Goal: Task Accomplishment & Management: Manage account settings

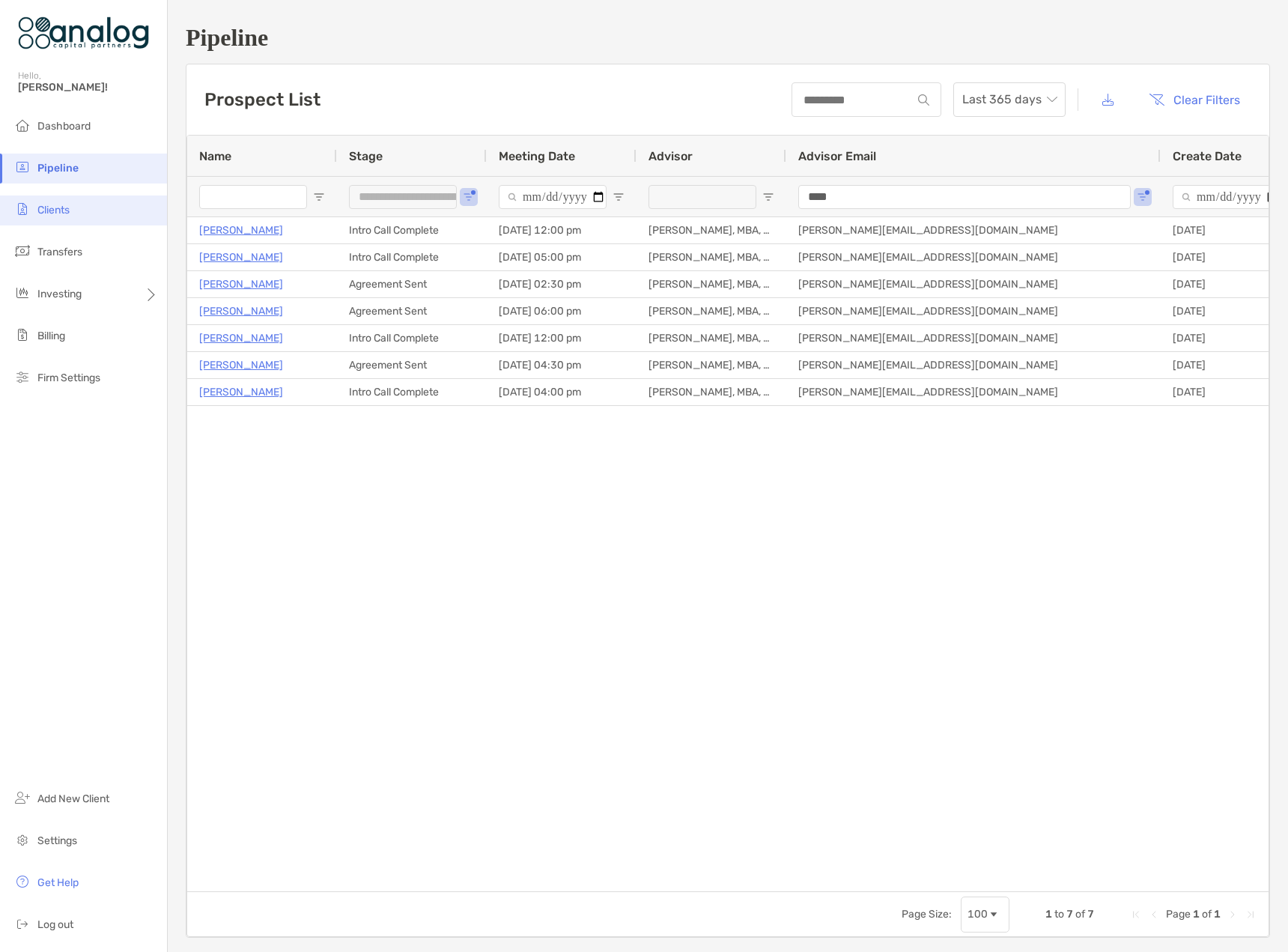
click at [65, 211] on span "Clients" at bounding box center [54, 210] width 32 height 12
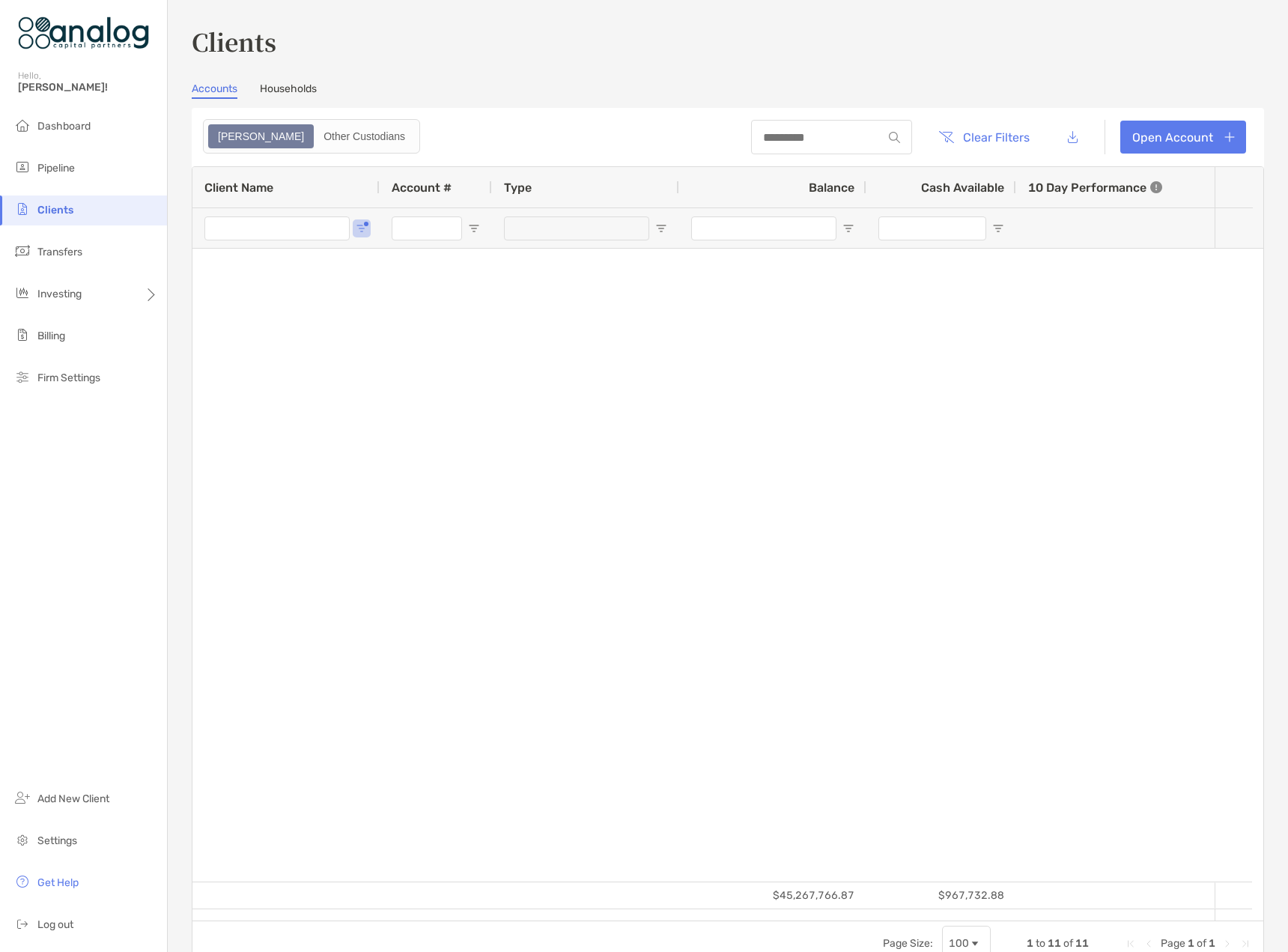
type input "*****"
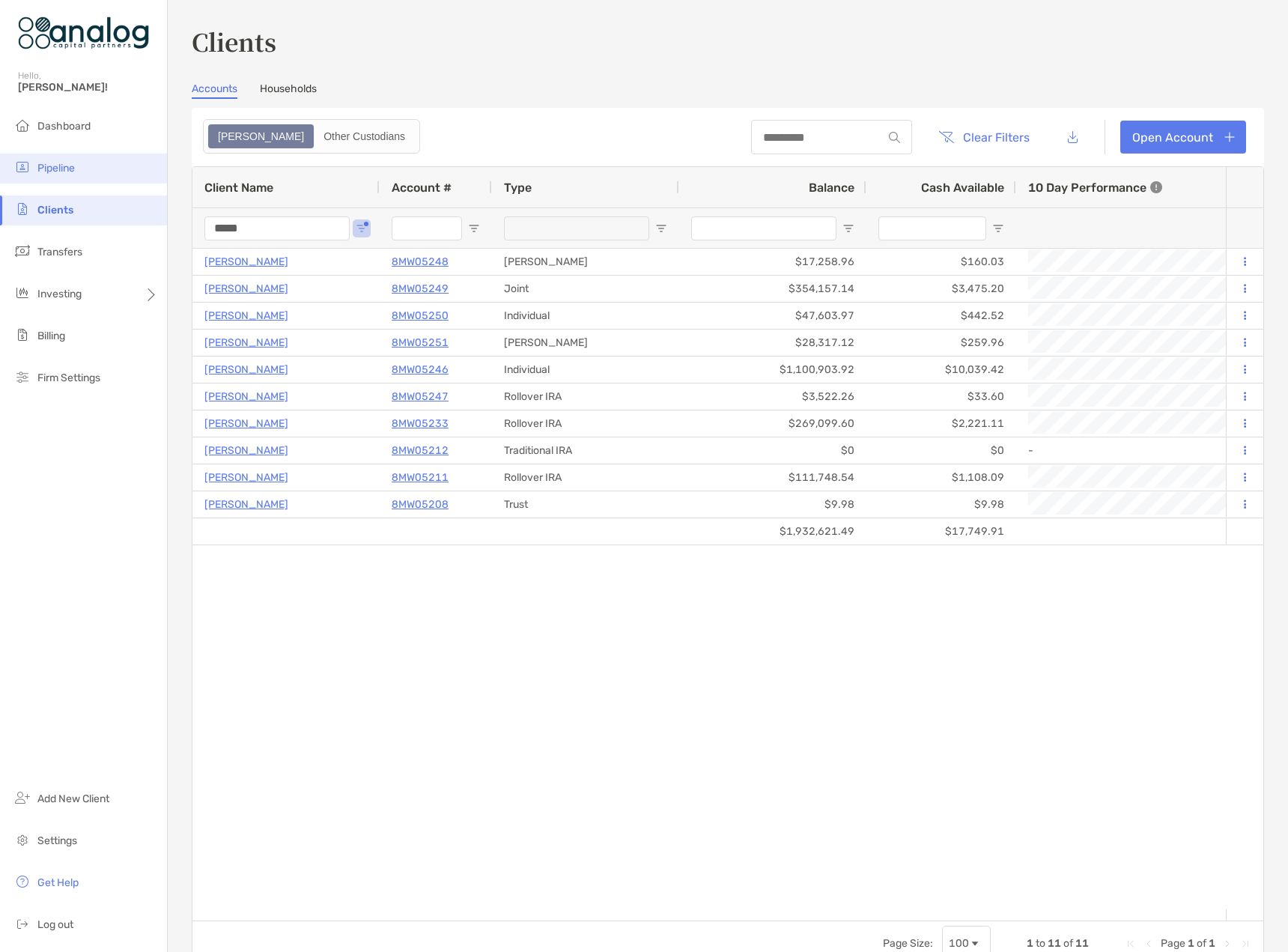
click at [66, 172] on span "Pipeline" at bounding box center [56, 168] width 37 height 12
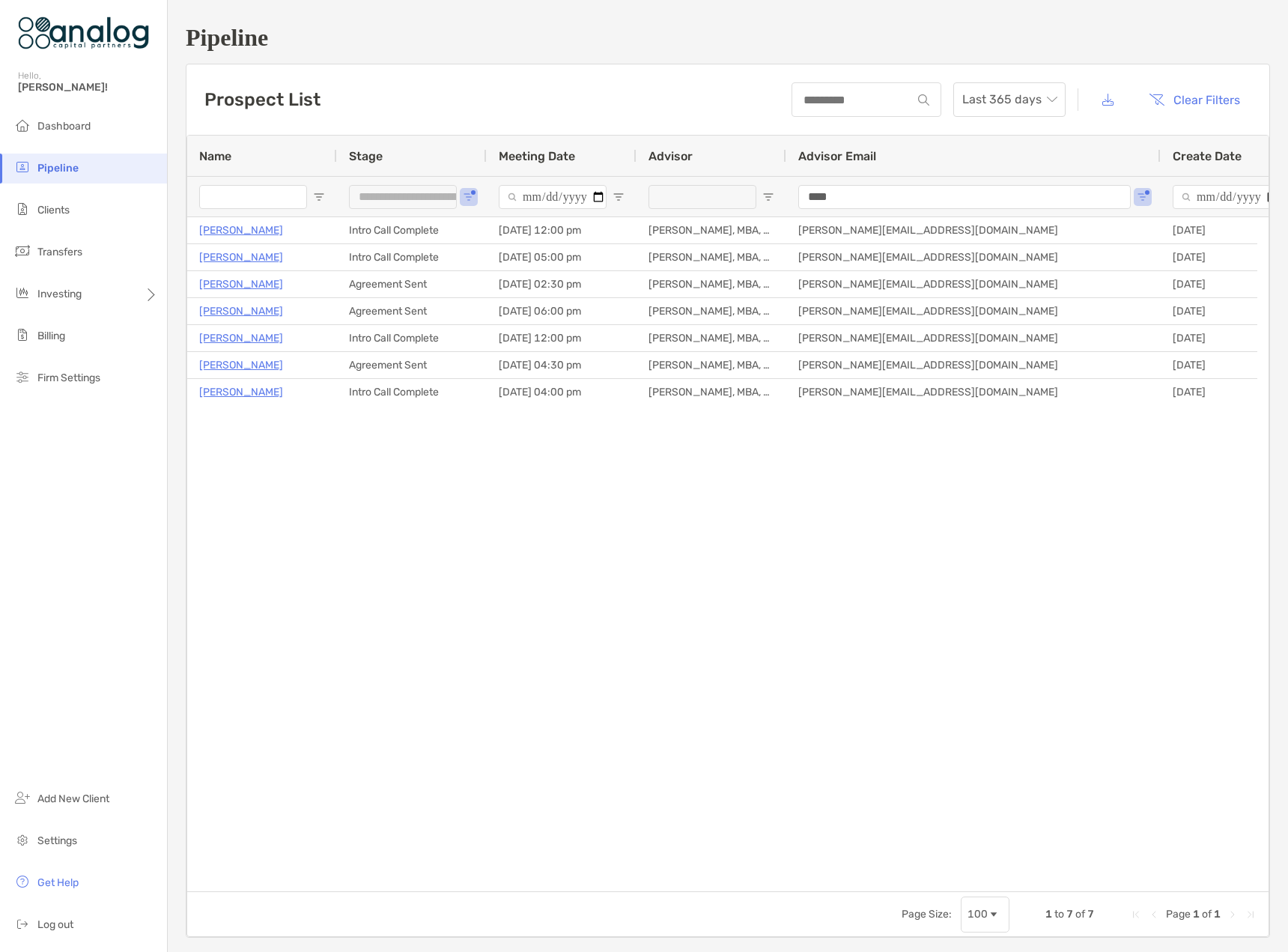
type input "**********"
click at [469, 196] on span "Open Filter Menu" at bounding box center [468, 196] width 12 height 12
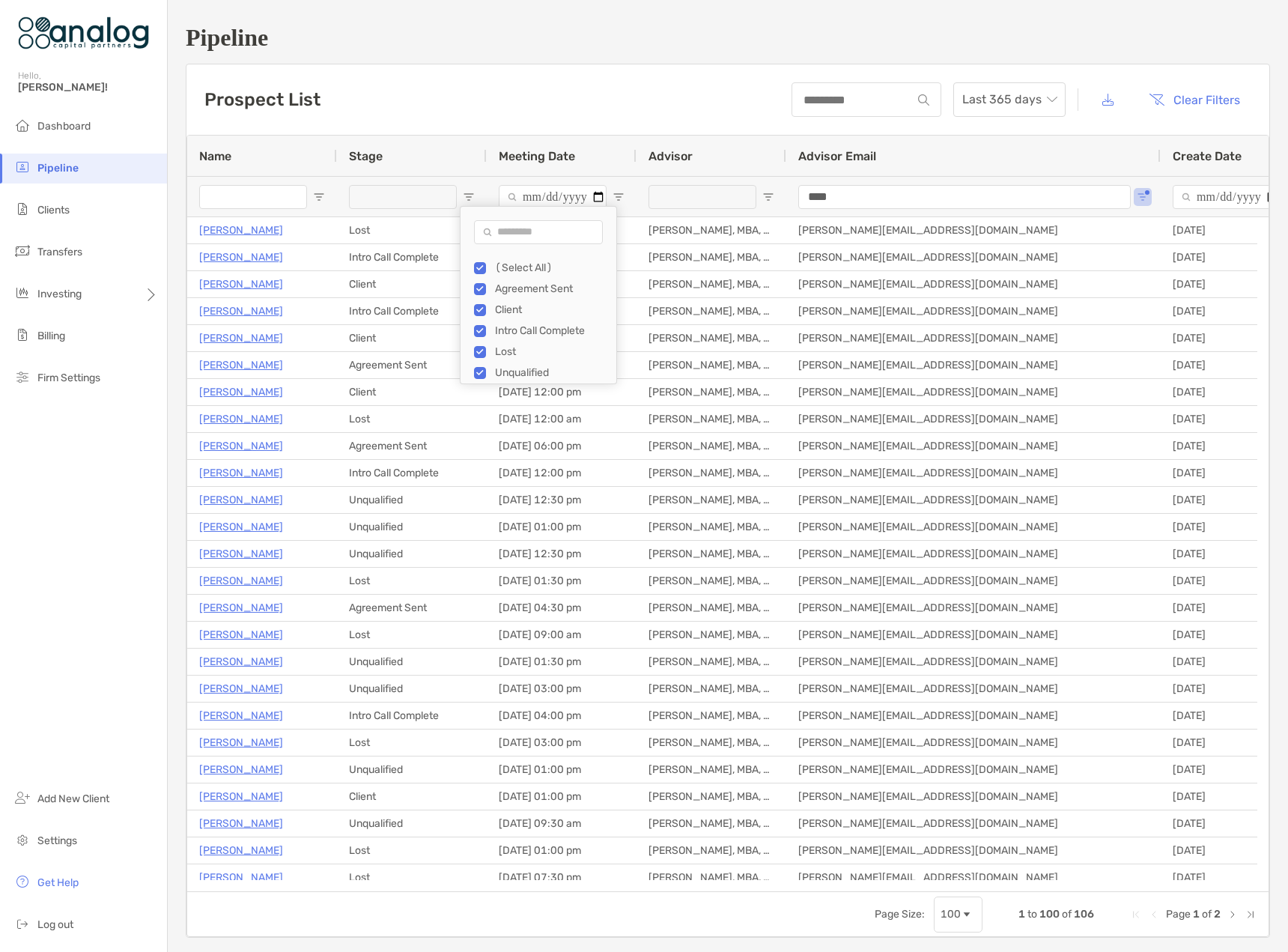
click at [239, 192] on input "Name Filter Input" at bounding box center [252, 196] width 108 height 24
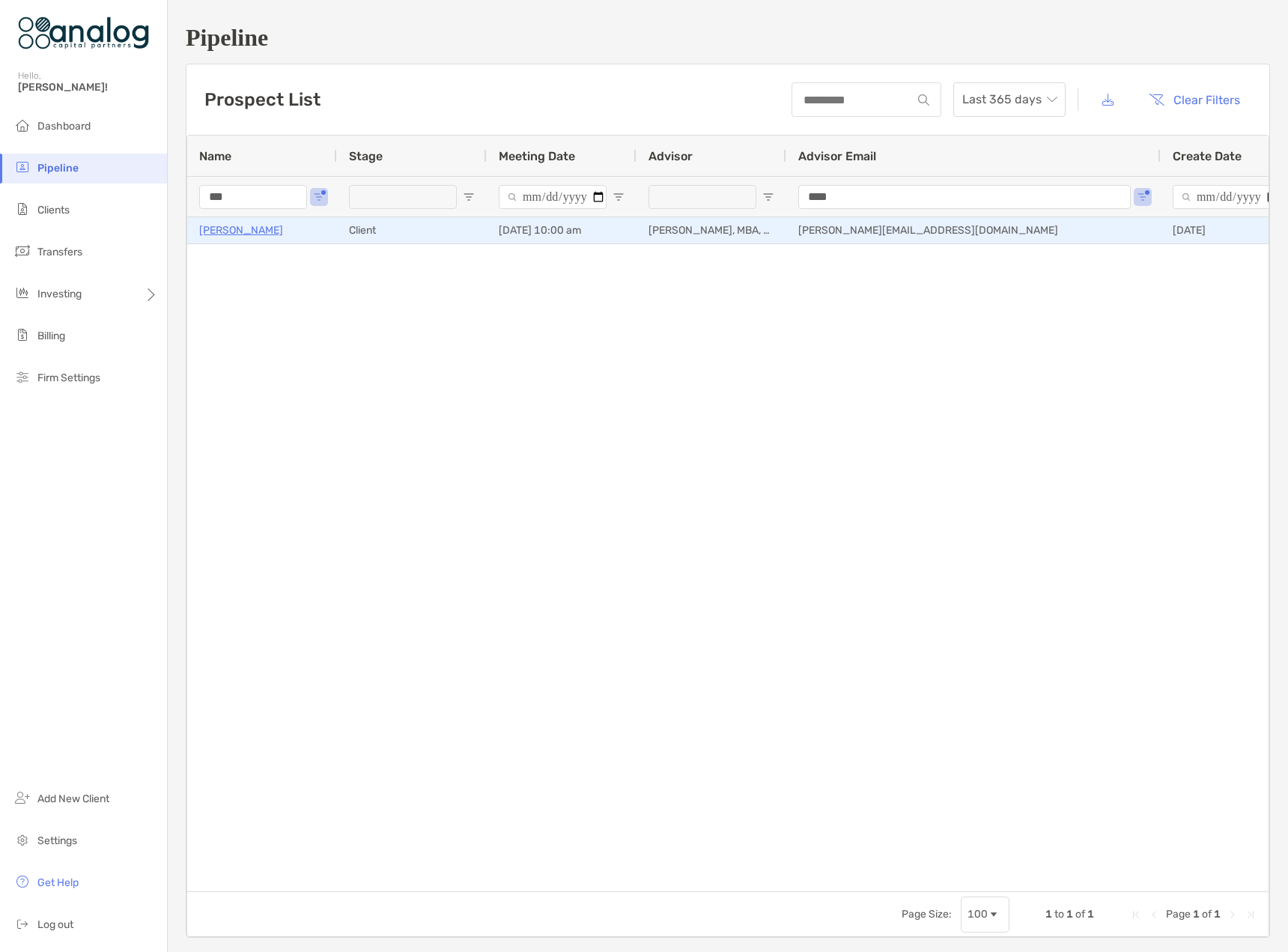
type input "***"
click at [234, 234] on p "Raymond Ledbetter" at bounding box center [241, 230] width 84 height 19
click at [240, 232] on p "Raymond Ledbetter" at bounding box center [241, 230] width 84 height 19
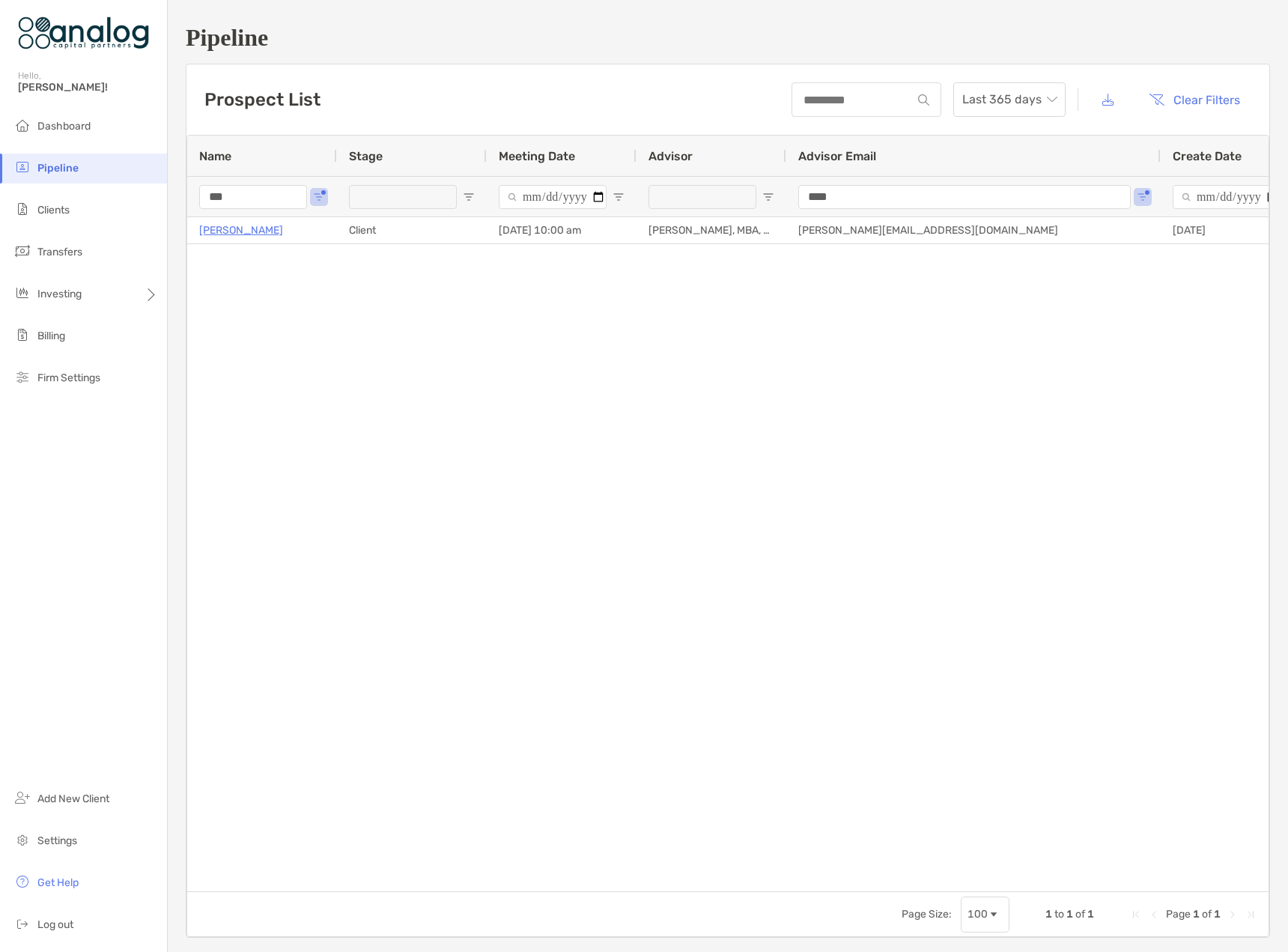
click at [53, 162] on span "Pipeline" at bounding box center [58, 168] width 41 height 12
click at [614, 199] on span "Open Filter Menu" at bounding box center [618, 196] width 12 height 12
click at [467, 194] on span "Open Filter Menu" at bounding box center [468, 196] width 12 height 12
click at [319, 286] on div "Raymond Ledbetter Client 08/14/2025 - 10:00 am Billy Desai, MBA, CFA billy@acpf…" at bounding box center [728, 548] width 1081 height 663
click at [184, 184] on div "Pipeline Prospect List Last 365 days Clear Filters 1 to 1 of 1. Page 1 of 1 Nam…" at bounding box center [728, 481] width 1120 height 962
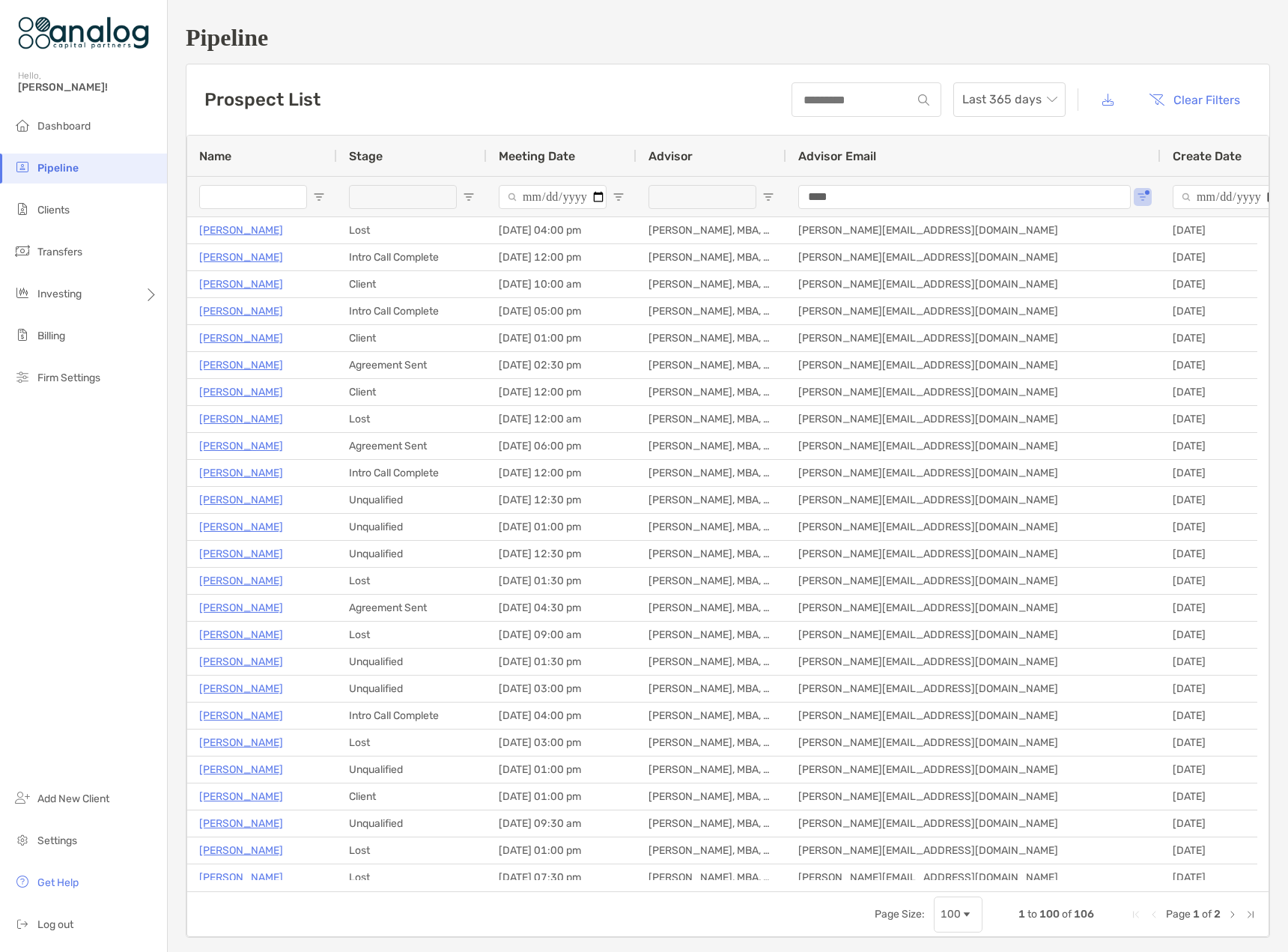
click at [471, 197] on span "Open Filter Menu" at bounding box center [468, 196] width 12 height 12
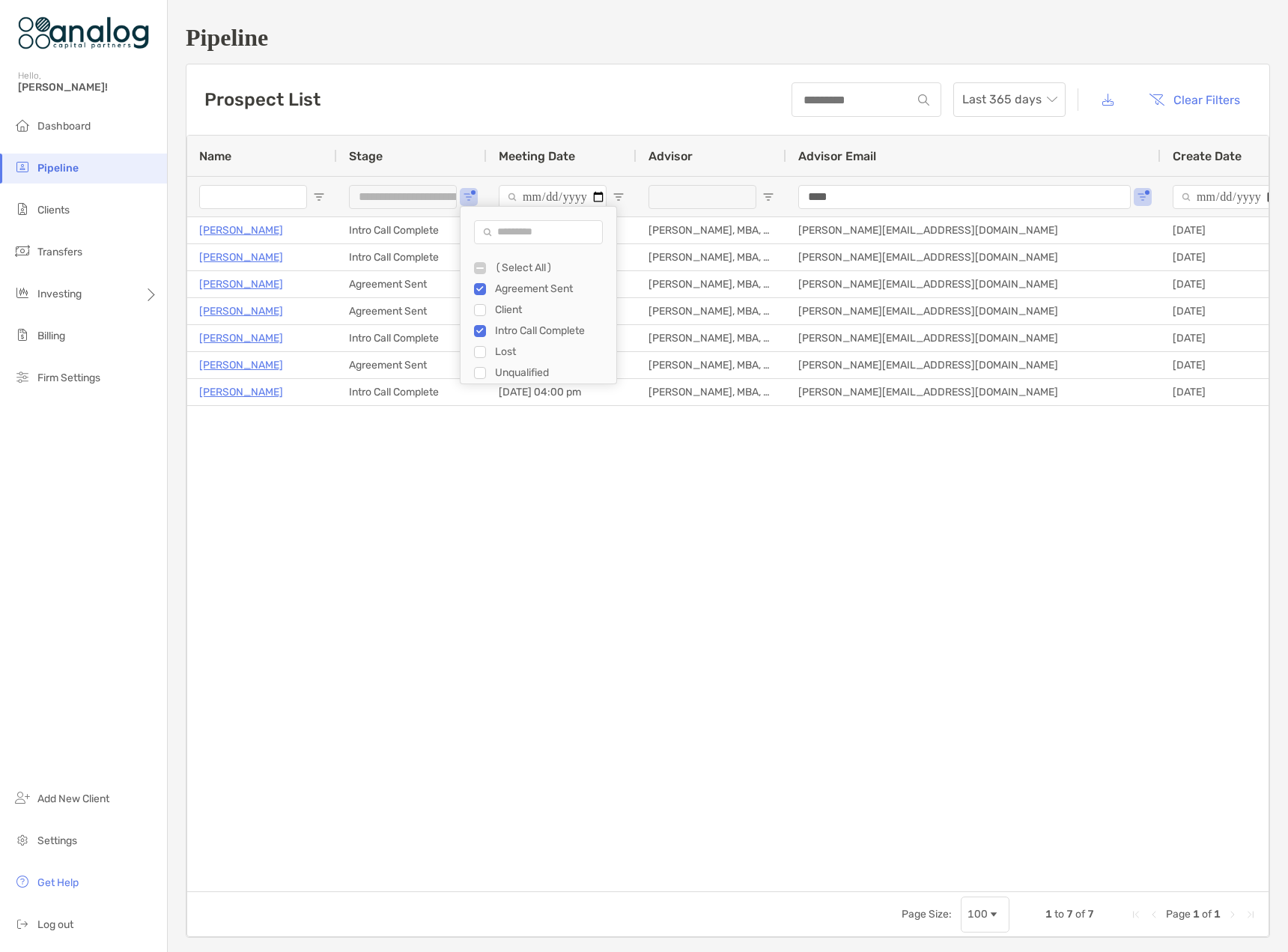
click at [501, 87] on div "Prospect List Last 365 days Clear Filters" at bounding box center [728, 99] width 1083 height 70
click at [474, 194] on button "Open Filter Menu" at bounding box center [468, 196] width 12 height 12
click at [500, 310] on div "Client" at bounding box center [551, 310] width 112 height 12
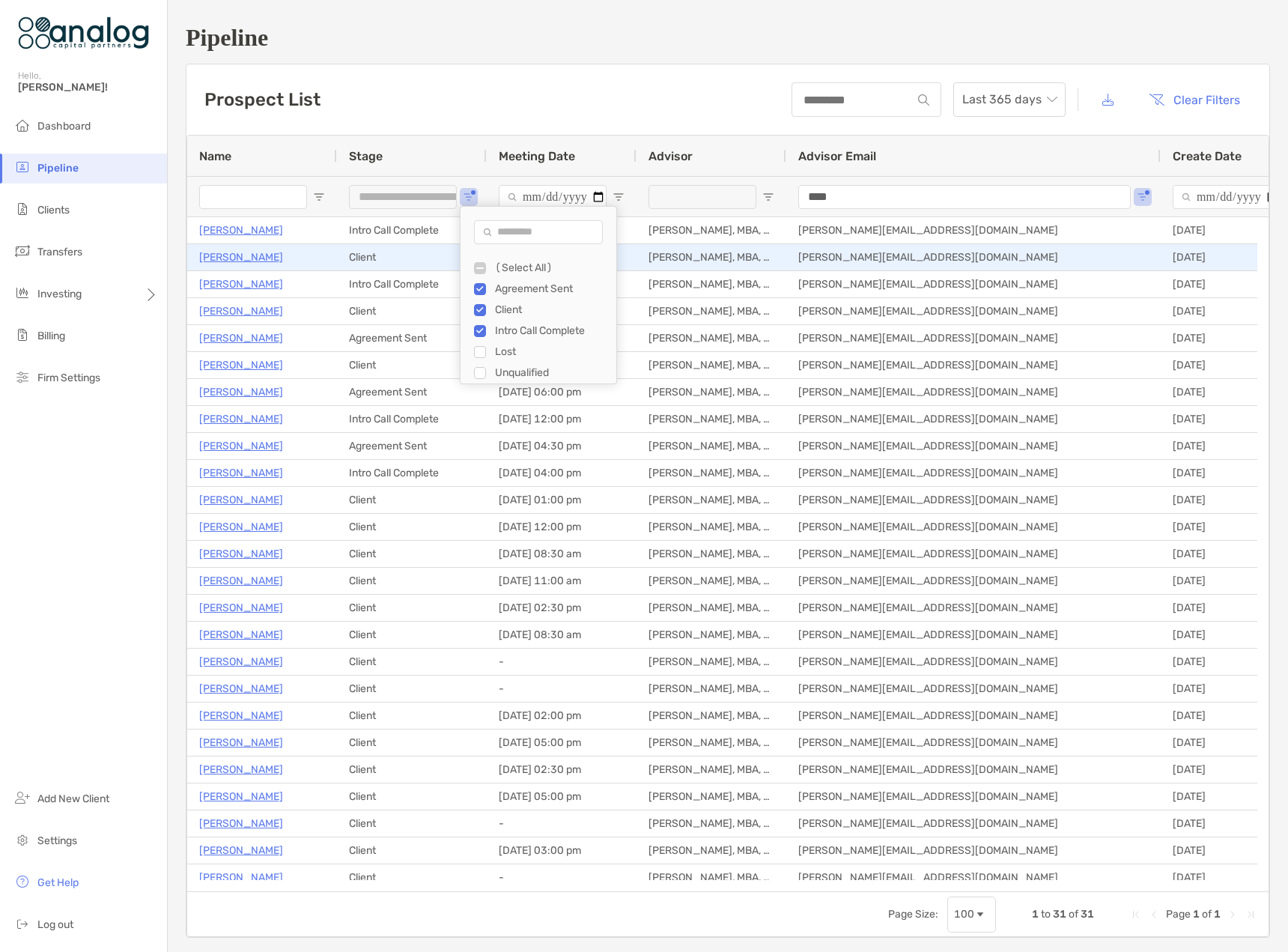
click at [254, 258] on p "Raymond Ledbetter" at bounding box center [241, 257] width 84 height 19
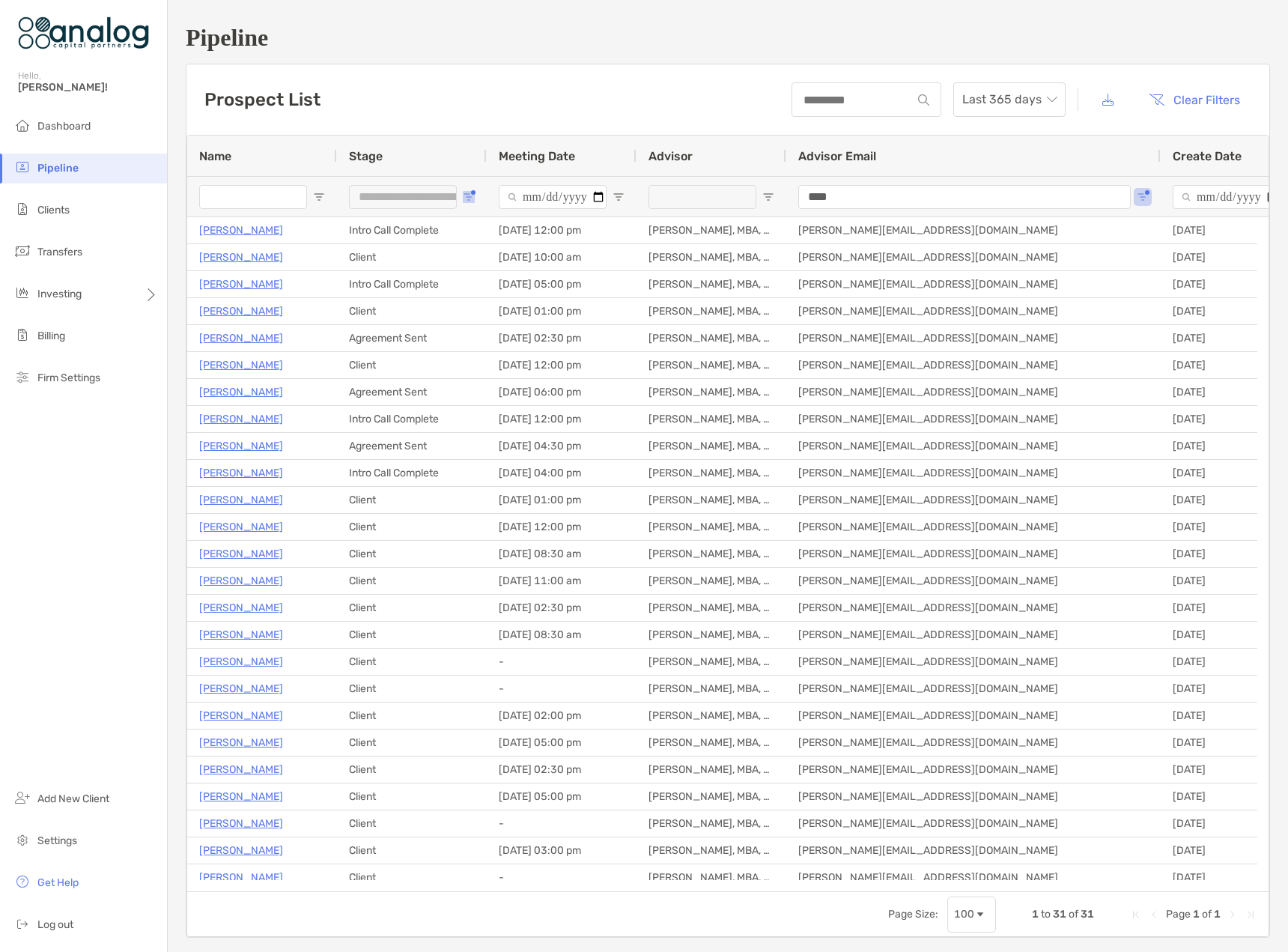
click at [471, 194] on button "Open Filter Menu" at bounding box center [468, 196] width 12 height 12
type input "**********"
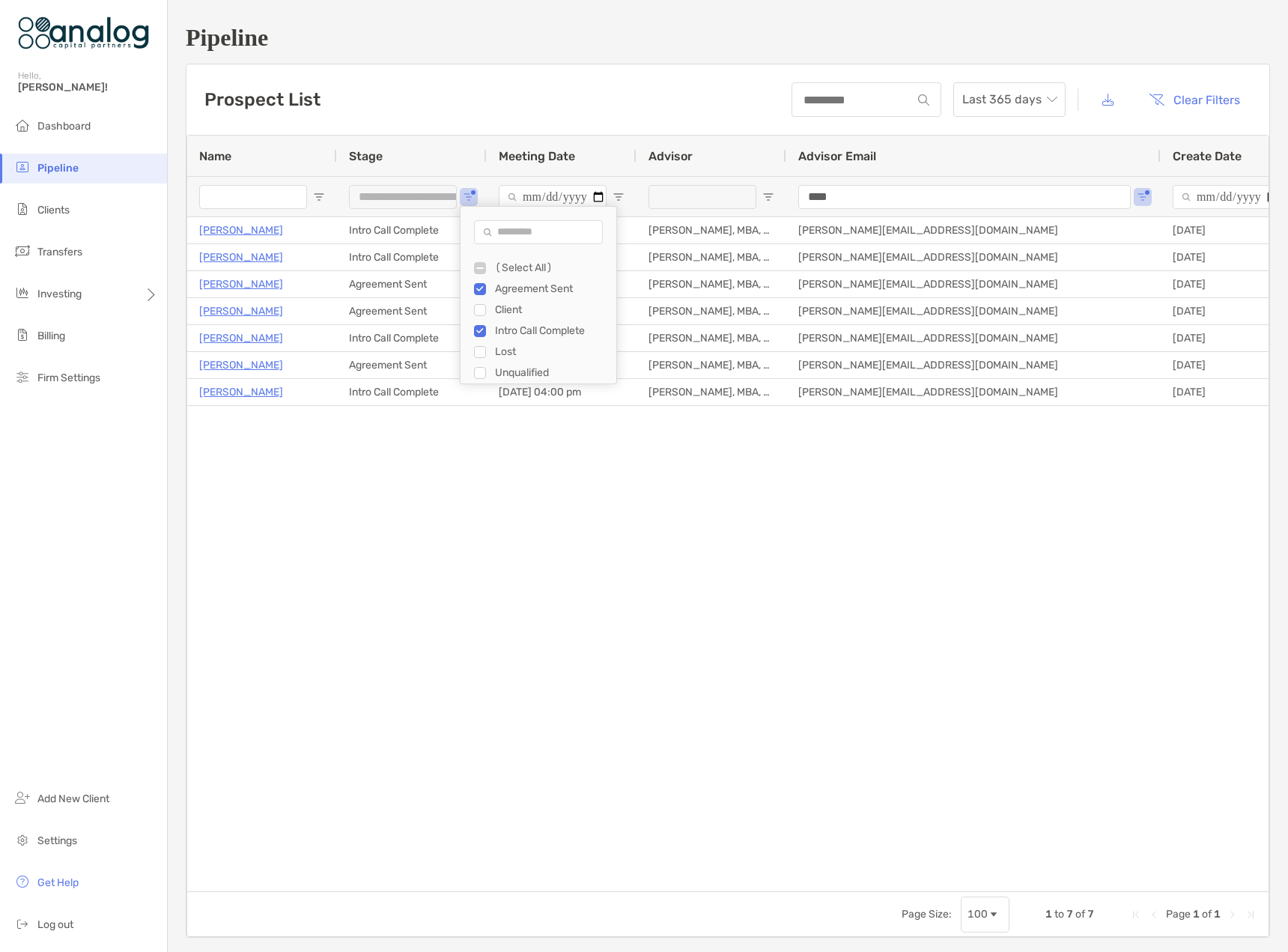
click at [478, 60] on div "**********" at bounding box center [728, 481] width 1120 height 962
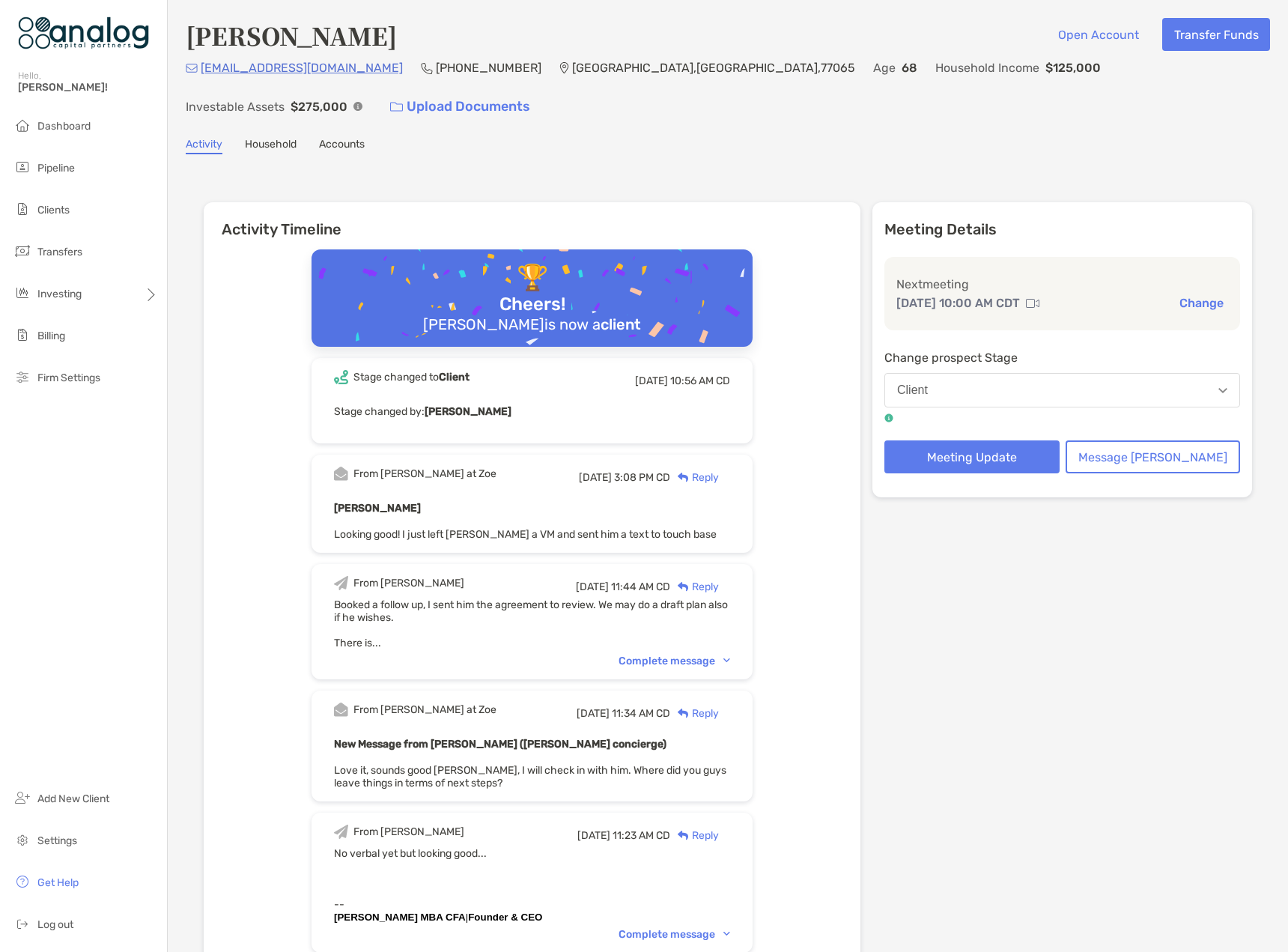
click at [338, 137] on link "Accounts" at bounding box center [342, 145] width 45 height 16
click at [1191, 295] on button "Change" at bounding box center [1201, 303] width 54 height 16
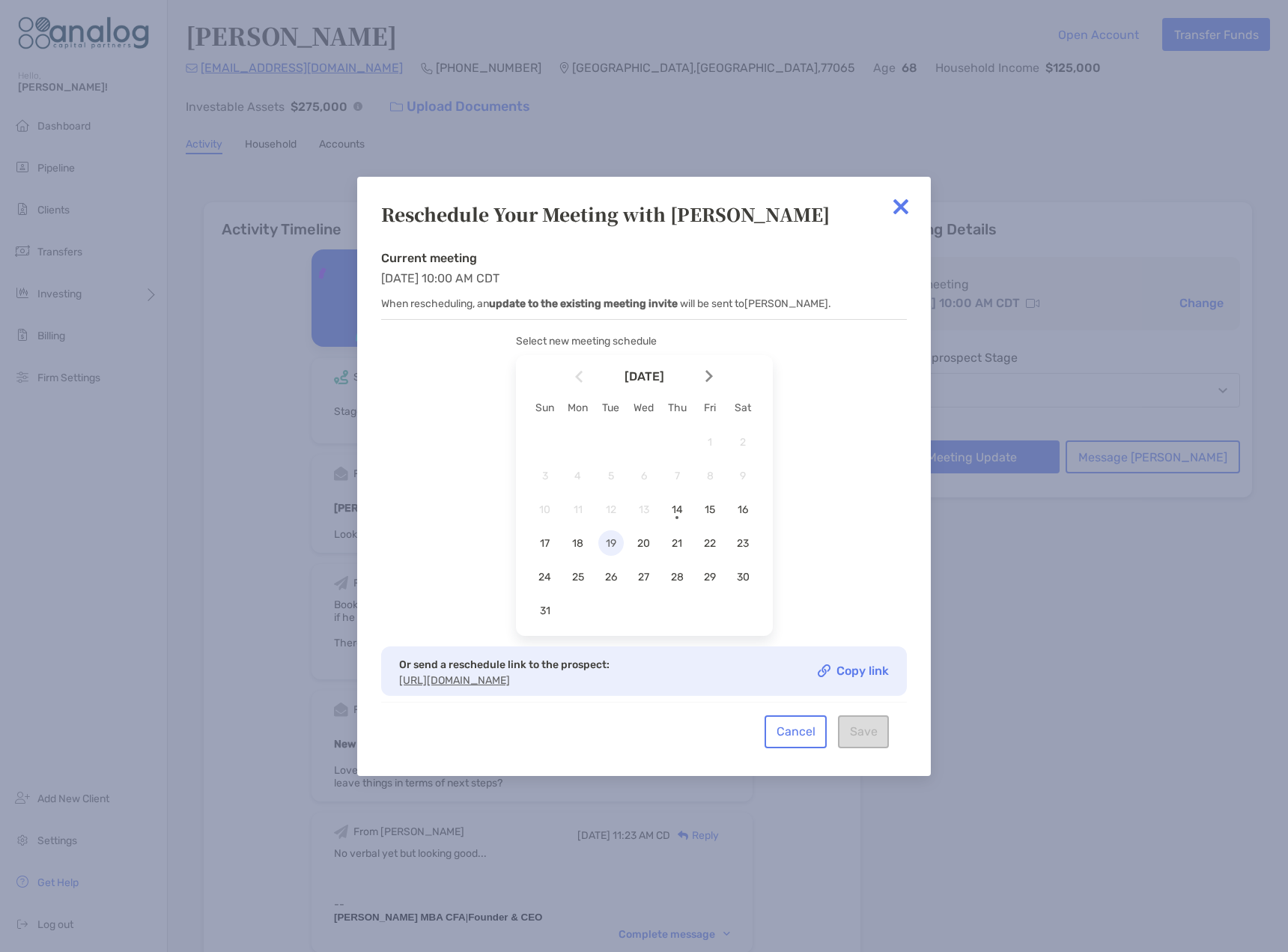
click at [609, 545] on span "19" at bounding box center [611, 543] width 26 height 12
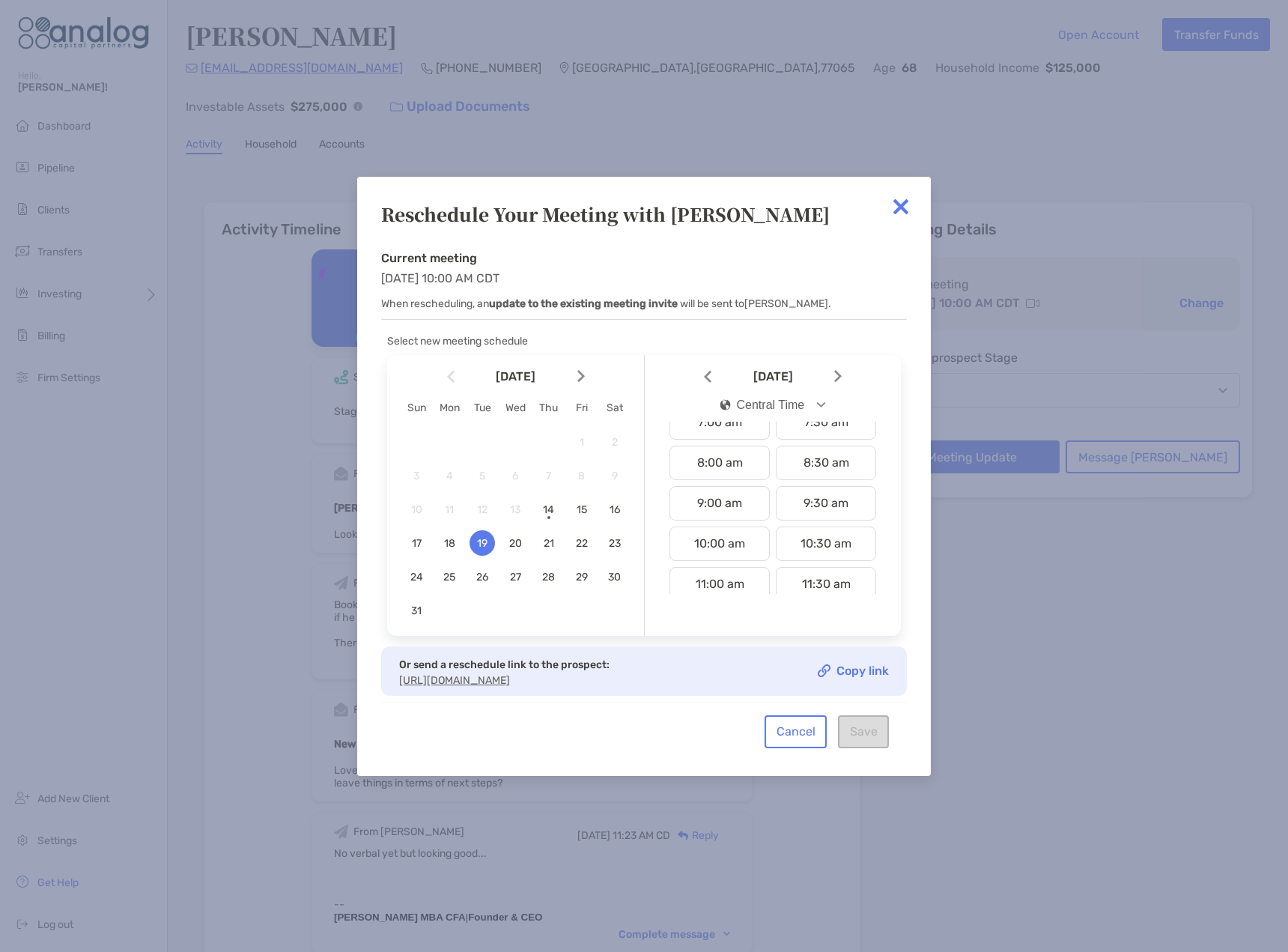
scroll to position [375, 0]
click at [807, 473] on div "10:30 am" at bounding box center [826, 468] width 101 height 35
click at [866, 749] on button "Save" at bounding box center [863, 732] width 51 height 33
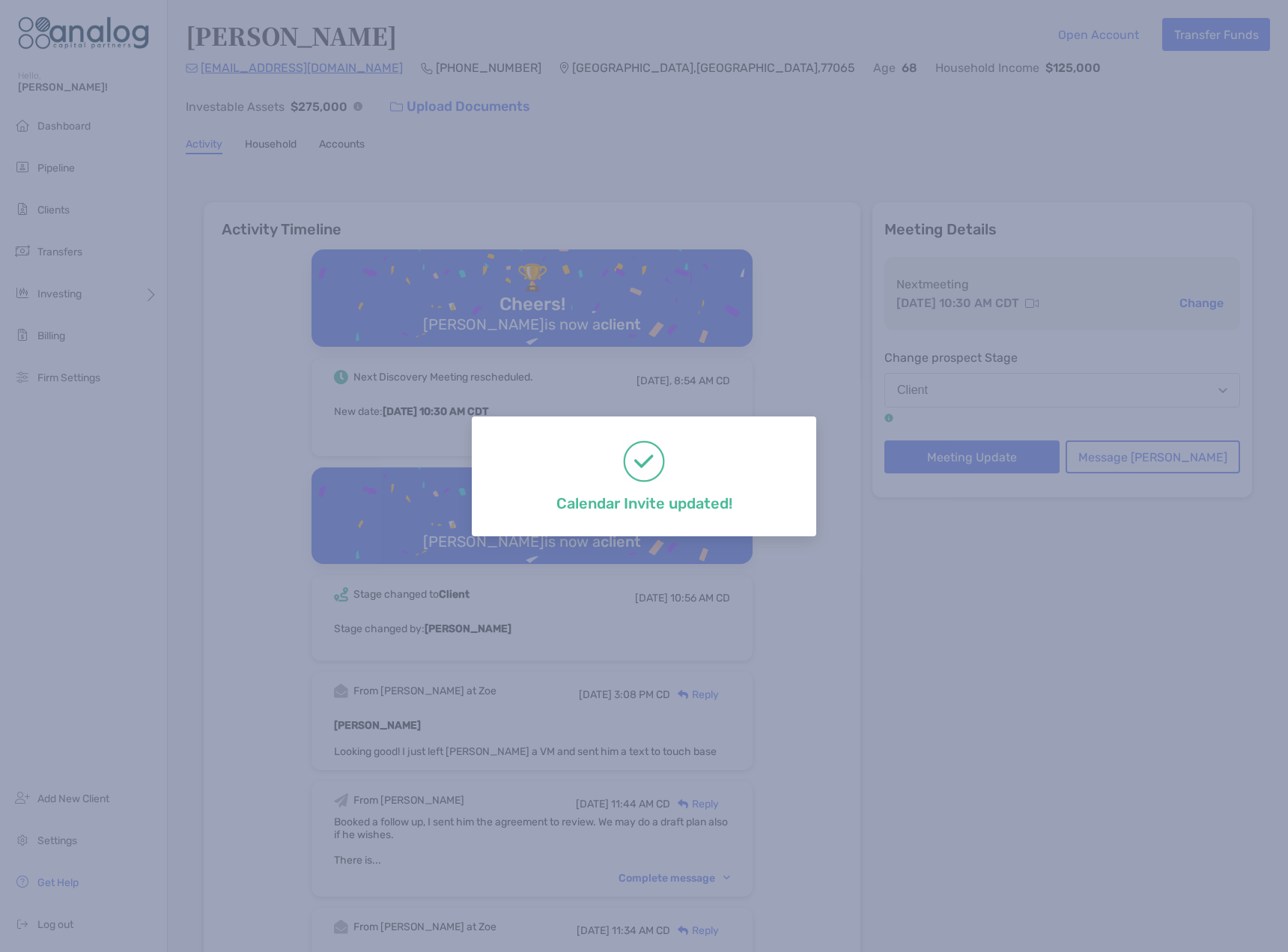
click at [570, 177] on div "Calendar Invite updated!" at bounding box center [644, 476] width 1288 height 952
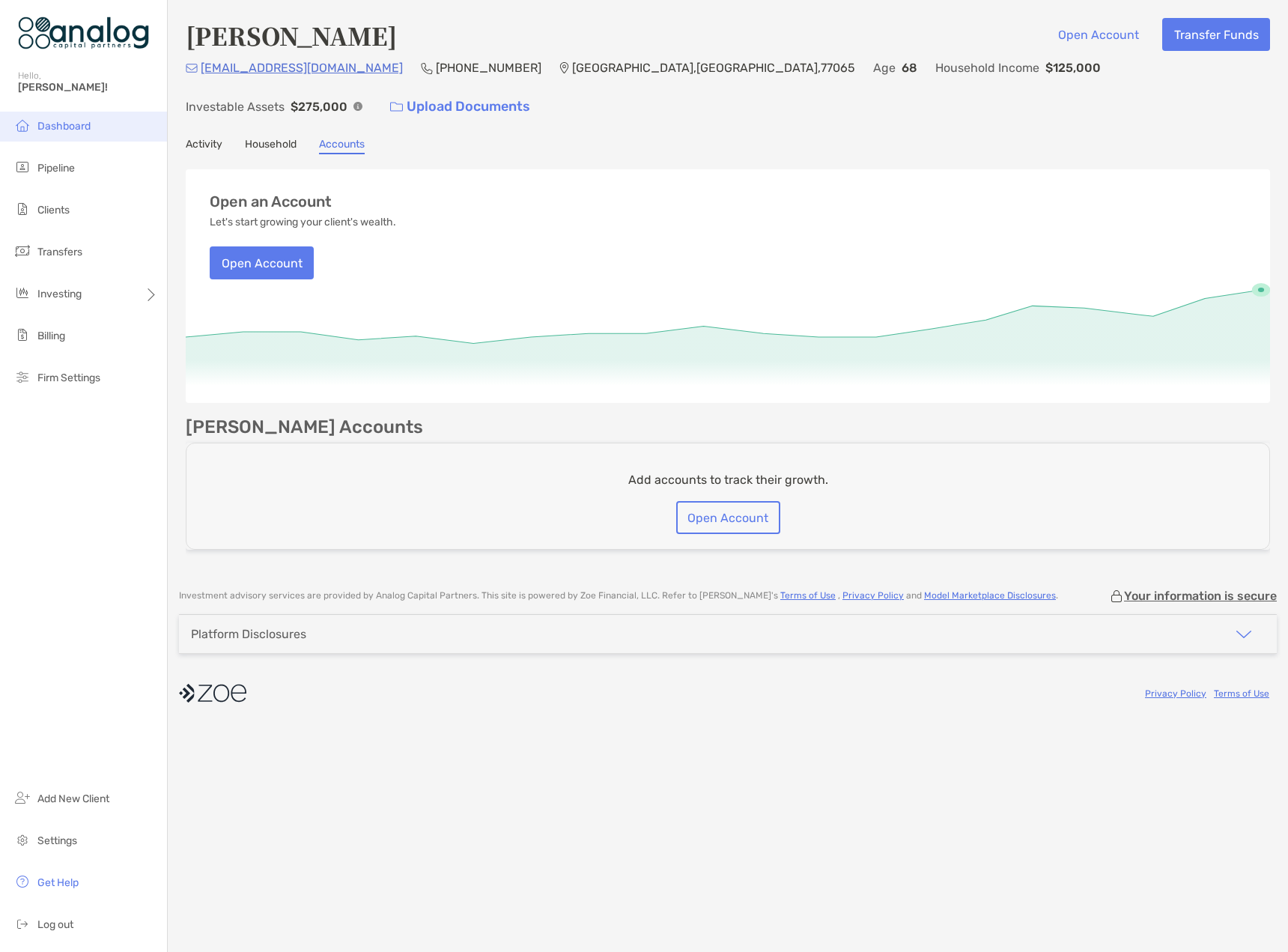
click at [53, 129] on span "Dashboard" at bounding box center [64, 126] width 54 height 12
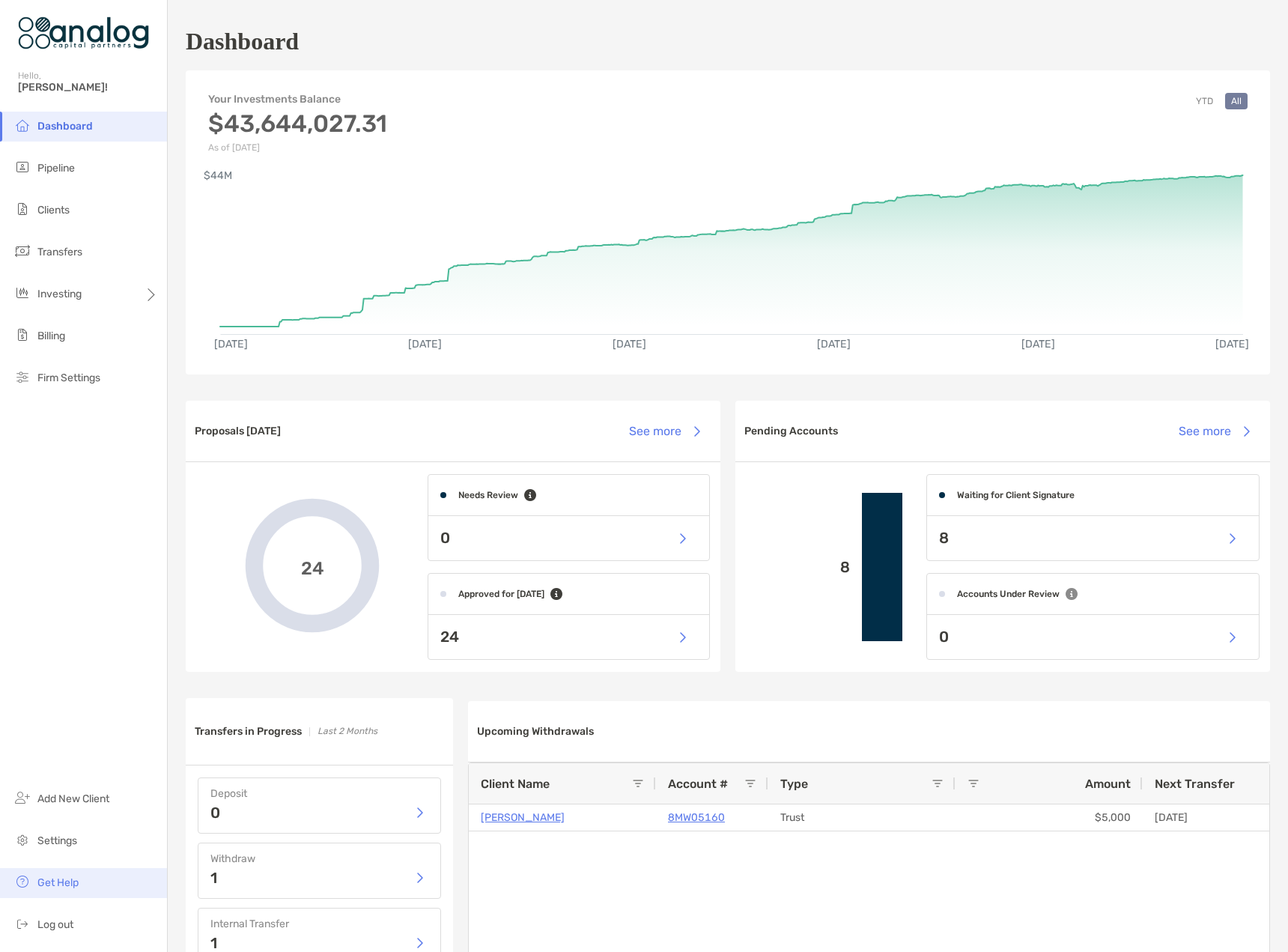
click at [62, 885] on span "Get Help" at bounding box center [58, 882] width 41 height 12
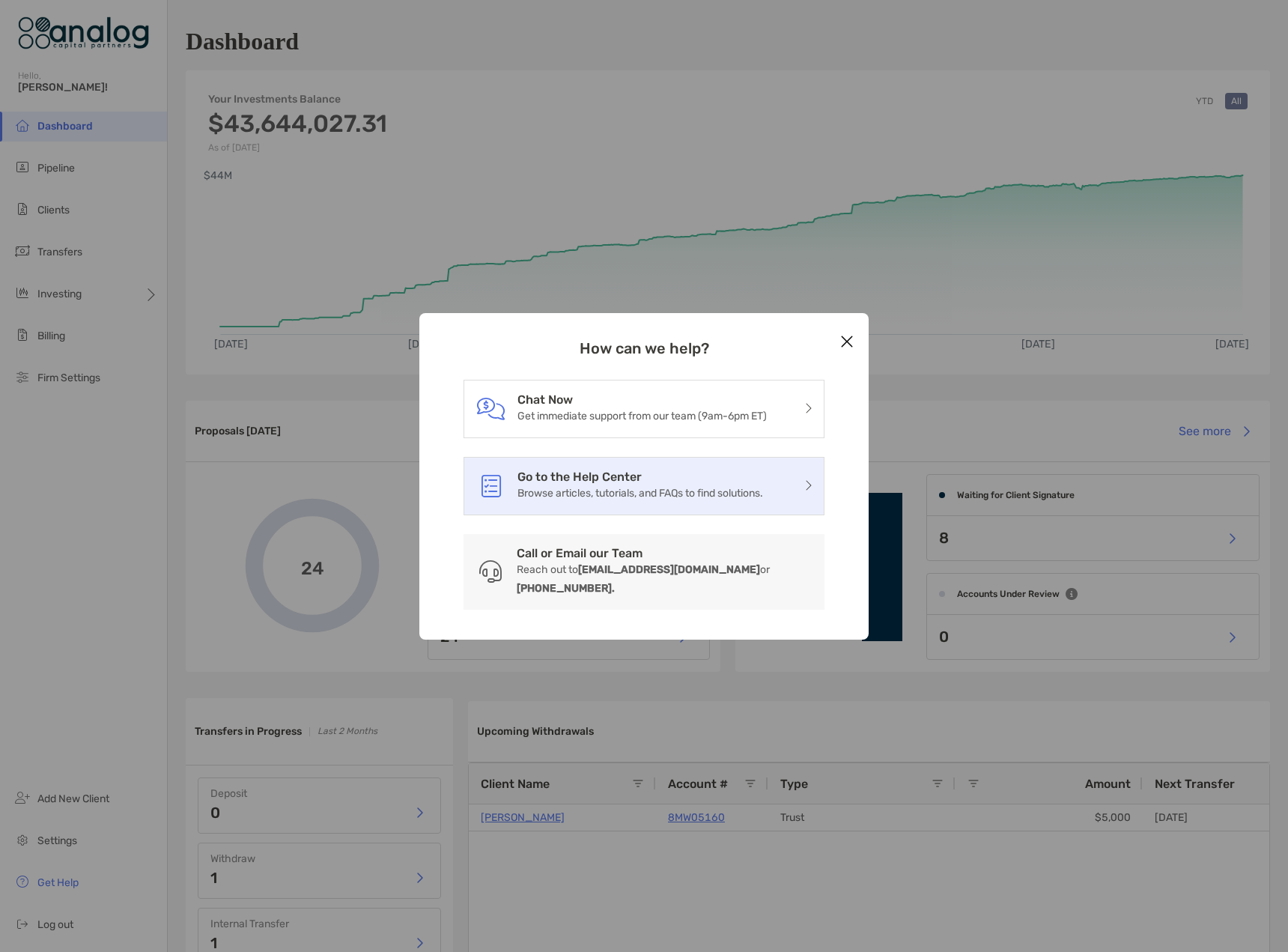
click at [608, 502] on p "Browse articles, tutorials, and FAQs to find solutions." at bounding box center [640, 493] width 245 height 19
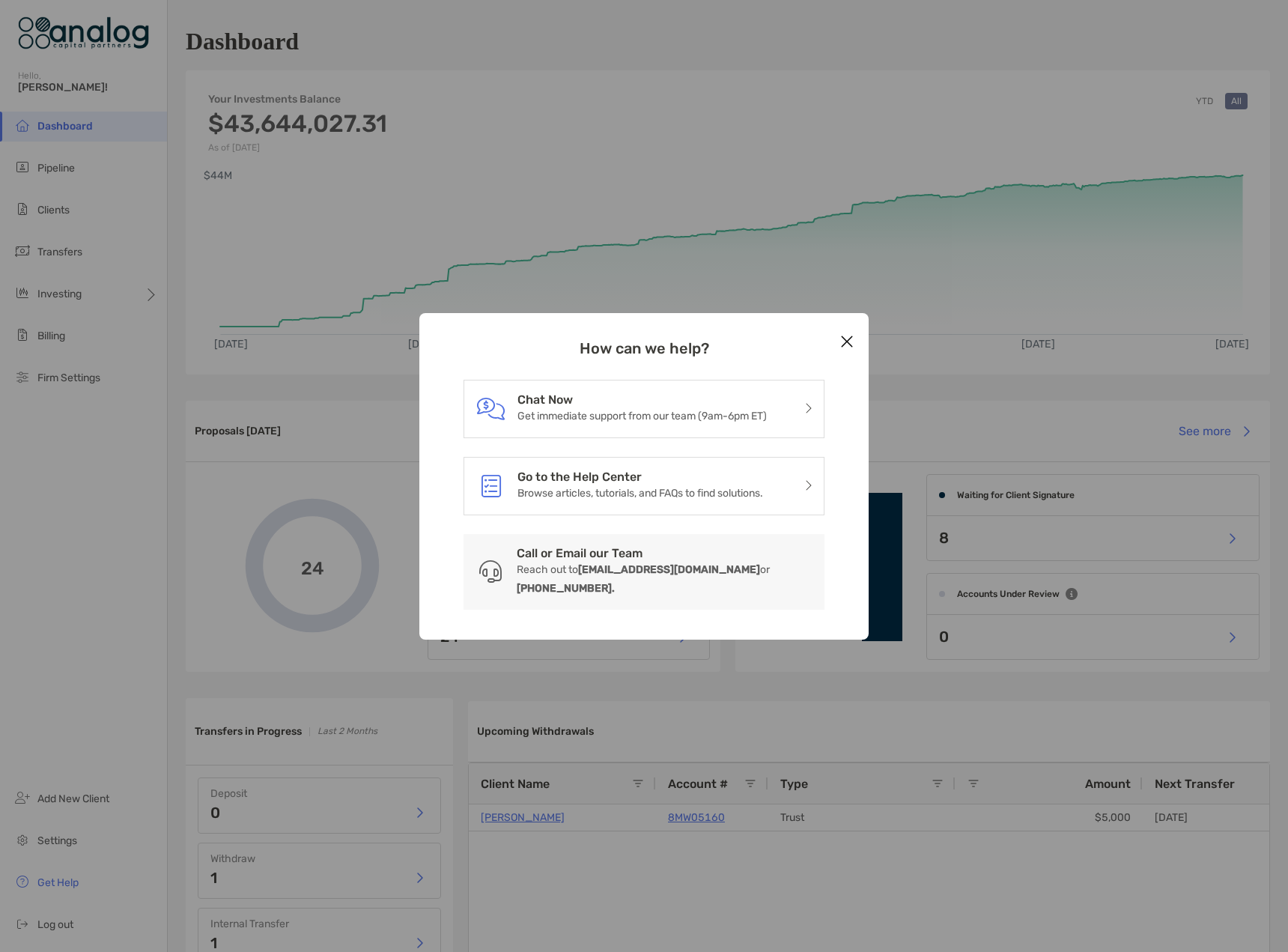
click at [840, 351] on icon "Close modal" at bounding box center [846, 342] width 13 height 18
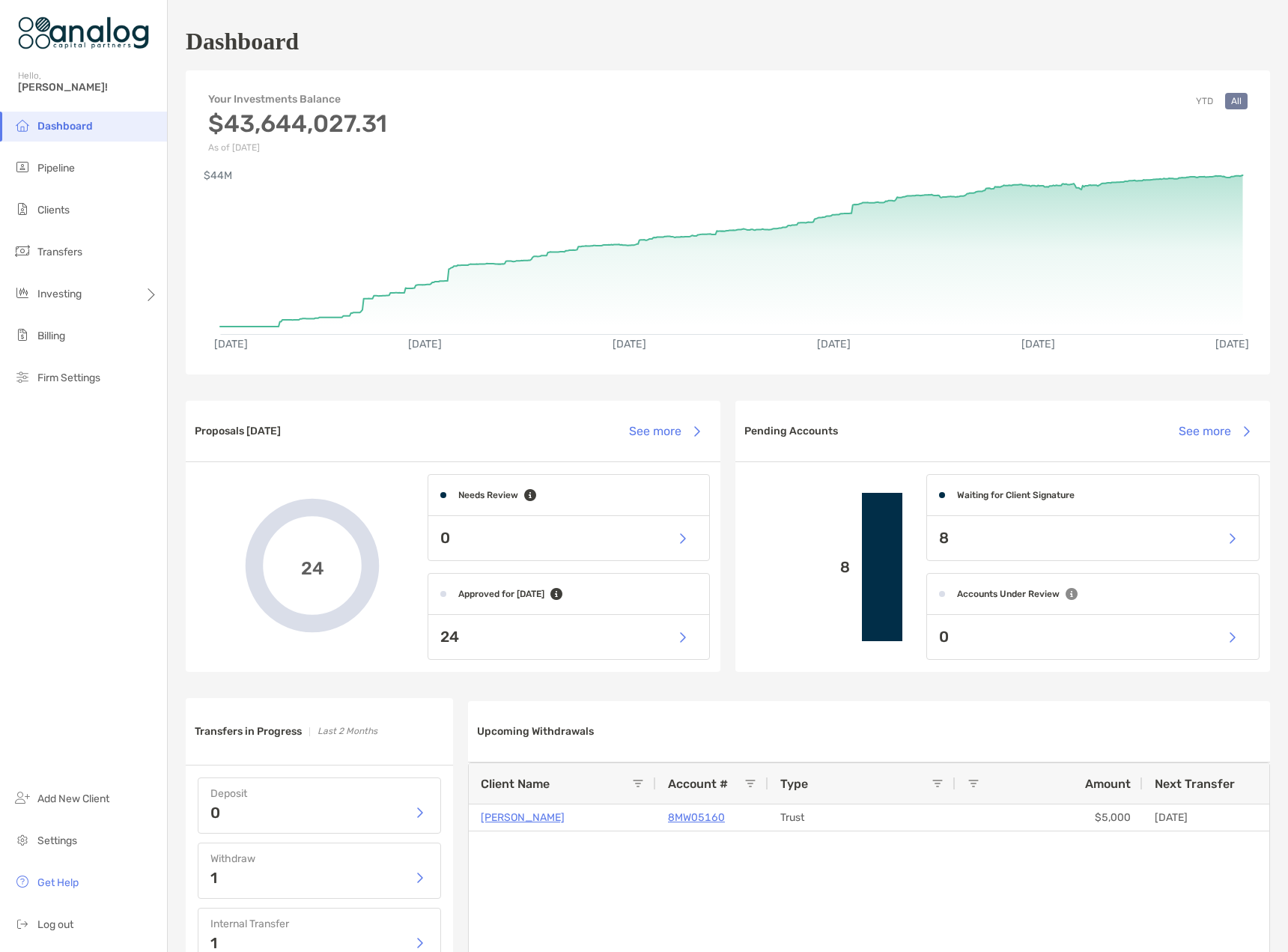
click at [61, 130] on span "Dashboard" at bounding box center [65, 126] width 55 height 12
